Goal: Task Accomplishment & Management: Use online tool/utility

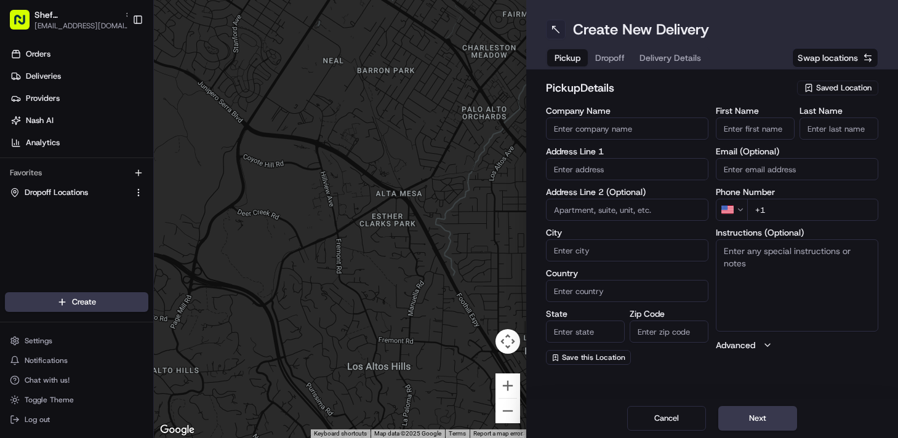
click at [554, 28] on button at bounding box center [556, 30] width 20 height 20
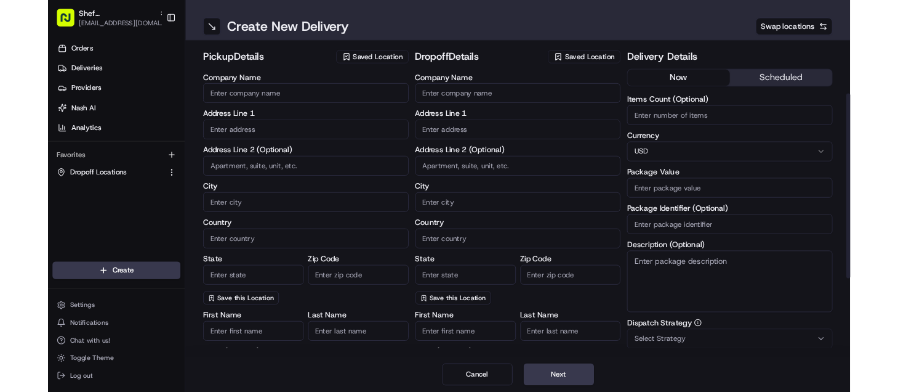
scroll to position [238, 0]
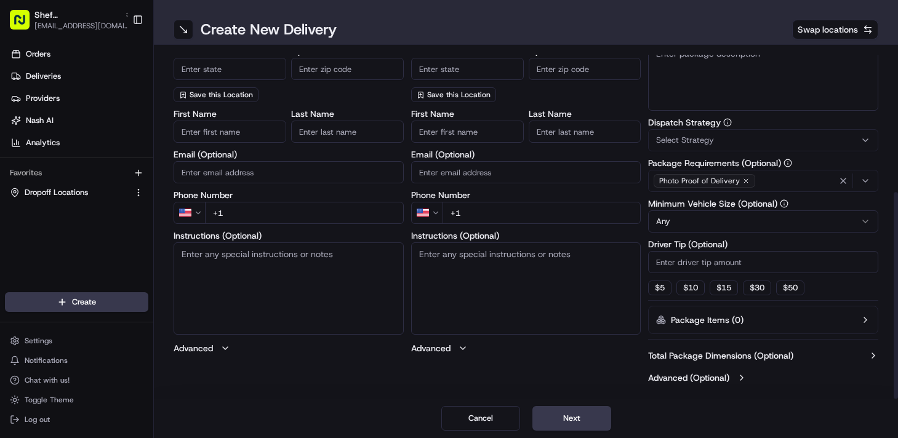
drag, startPoint x: 394, startPoint y: 389, endPoint x: 392, endPoint y: 341, distance: 48.7
click at [392, 341] on div "pickup Details Saved Location Company Name Address Line 1 Address Line 2 (Optio…" at bounding box center [526, 222] width 745 height 354
drag, startPoint x: 42, startPoint y: 436, endPoint x: 51, endPoint y: 432, distance: 9.9
click at [51, 432] on div "Create Settings Notifications Chat with us! Toggle Theme Log out" at bounding box center [76, 361] width 153 height 156
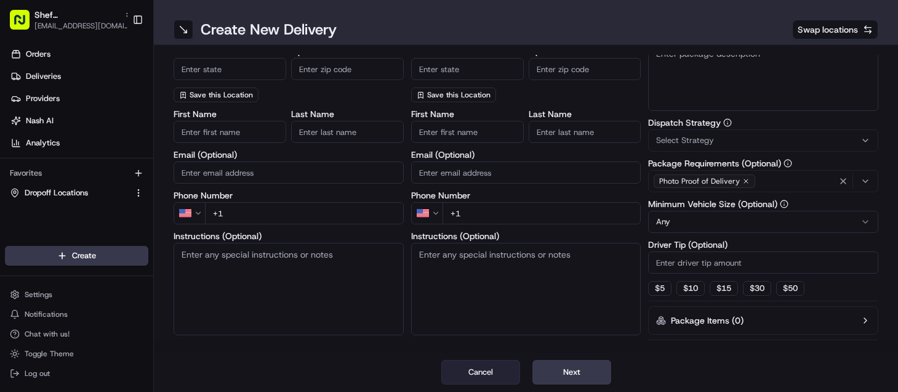
click at [467, 368] on button "Cancel" at bounding box center [481, 372] width 79 height 25
